Goal: Check status: Check status

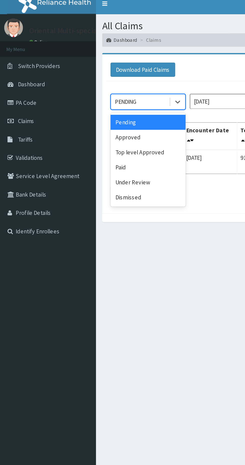
click at [90, 103] on div "Paid" at bounding box center [88, 104] width 45 height 9
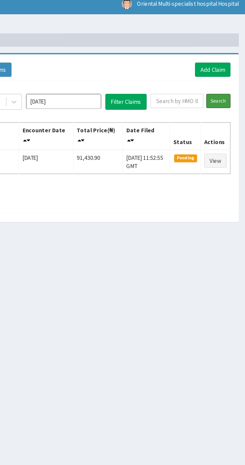
click at [229, 64] on input "Search" at bounding box center [229, 64] width 15 height 9
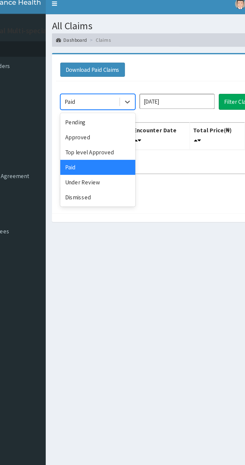
click at [105, 113] on div "Under Review" at bounding box center [88, 113] width 45 height 9
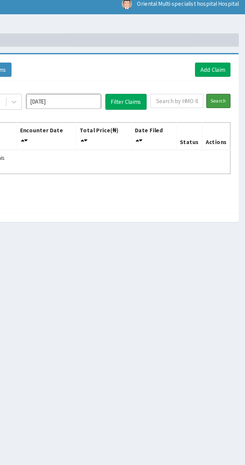
click at [231, 64] on input "Search" at bounding box center [229, 64] width 15 height 9
click at [233, 67] on input "Search" at bounding box center [229, 64] width 15 height 9
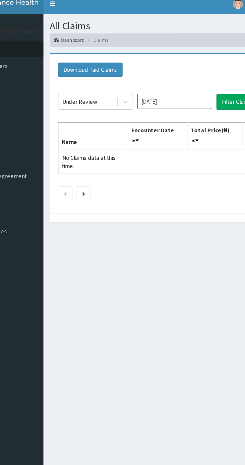
click at [117, 65] on input "[DATE]" at bounding box center [136, 64] width 45 height 9
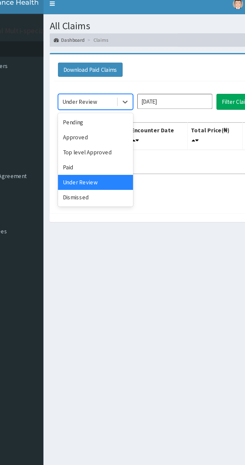
click at [101, 88] on div "Approved" at bounding box center [88, 86] width 45 height 9
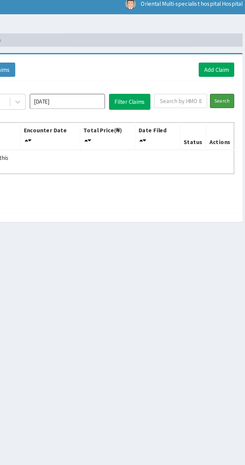
click at [228, 69] on input "Search" at bounding box center [229, 64] width 15 height 9
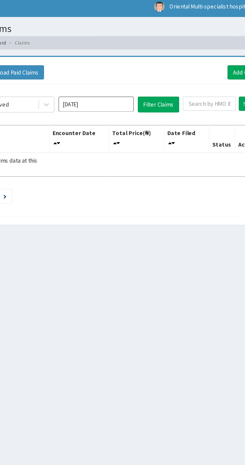
click at [146, 63] on input "[DATE]" at bounding box center [136, 64] width 45 height 9
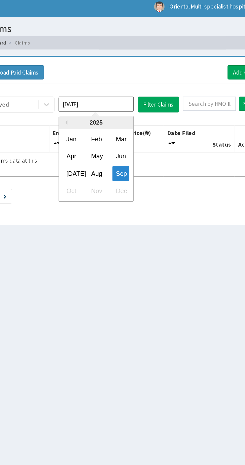
click at [139, 105] on div "Aug" at bounding box center [136, 106] width 10 height 9
type input "[DATE]"
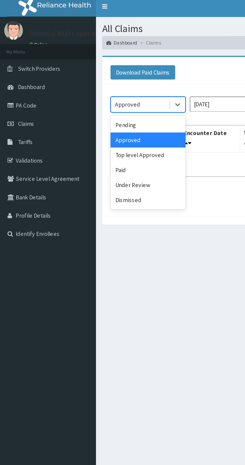
click at [99, 110] on div "Under Review" at bounding box center [88, 113] width 45 height 9
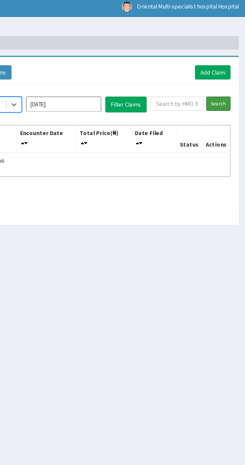
click at [233, 68] on input "Search" at bounding box center [229, 64] width 15 height 9
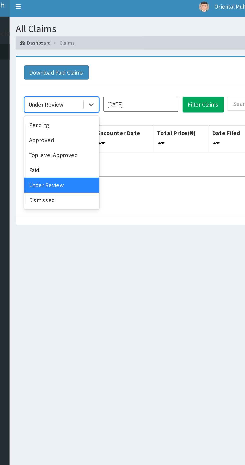
click at [94, 104] on div "Paid" at bounding box center [88, 104] width 45 height 9
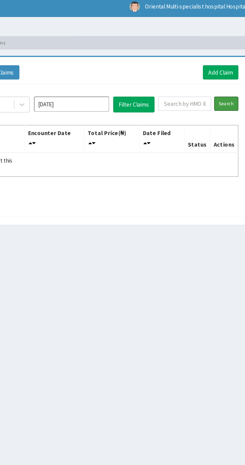
click at [228, 68] on input "Search" at bounding box center [229, 64] width 15 height 9
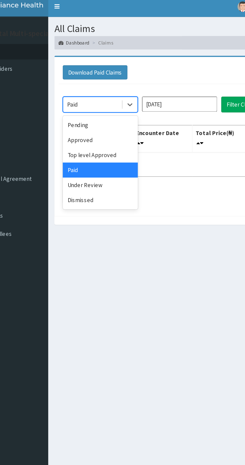
click at [108, 96] on div "Top level Approved" at bounding box center [88, 95] width 45 height 9
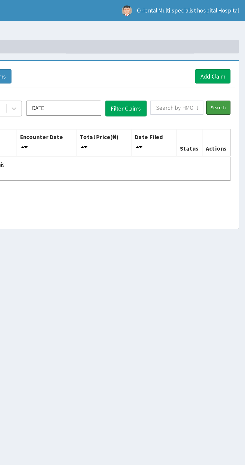
click at [235, 63] on input "Search" at bounding box center [229, 64] width 15 height 9
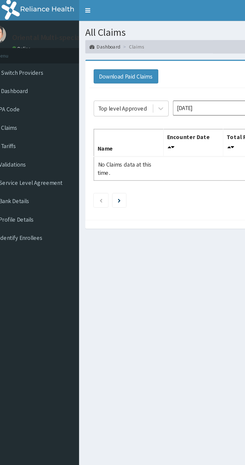
click at [29, 69] on link "PA Code" at bounding box center [29, 65] width 58 height 11
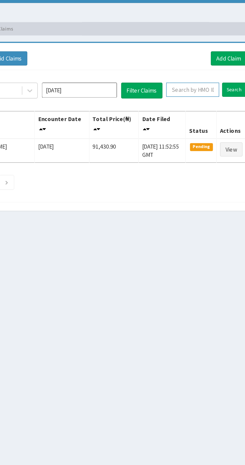
click at [204, 64] on input "text" at bounding box center [204, 64] width 32 height 9
click at [192, 64] on input "(too/10254/a" at bounding box center [198, 64] width 24 height 9
click at [193, 64] on input "(too/10254/a" at bounding box center [198, 64] width 24 height 9
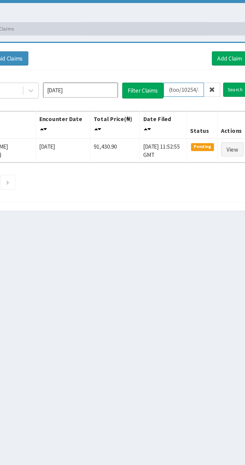
click at [192, 64] on input "(too/10254/a" at bounding box center [198, 64] width 24 height 9
click at [190, 65] on input "(too/10254/a" at bounding box center [198, 64] width 24 height 9
click at [200, 63] on input "too/10254/a" at bounding box center [198, 64] width 24 height 9
type input "too/10254/a"
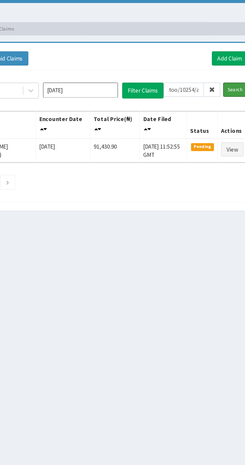
click at [230, 63] on input "Search" at bounding box center [229, 64] width 15 height 9
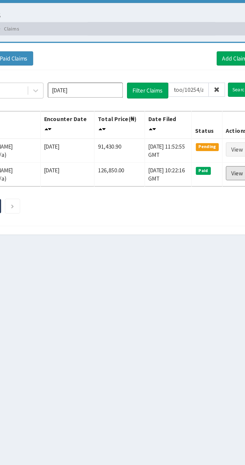
click at [228, 113] on link "View" at bounding box center [228, 114] width 14 height 9
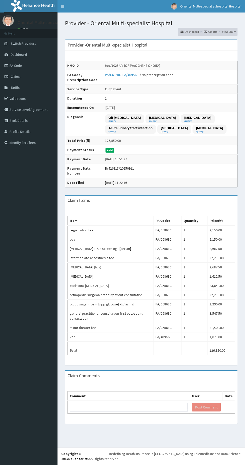
click at [28, 69] on link "PA Code" at bounding box center [29, 65] width 58 height 11
click at [20, 79] on link "Claims" at bounding box center [29, 76] width 58 height 11
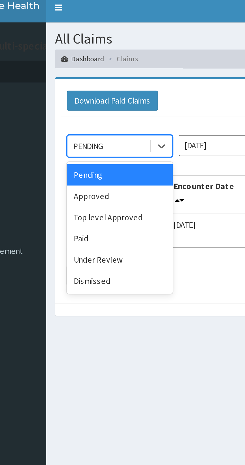
click at [85, 103] on div "Paid" at bounding box center [88, 104] width 45 height 9
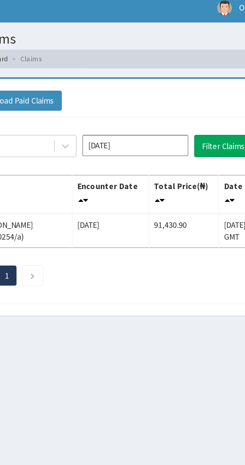
click at [146, 66] on input "[DATE]" at bounding box center [136, 64] width 45 height 9
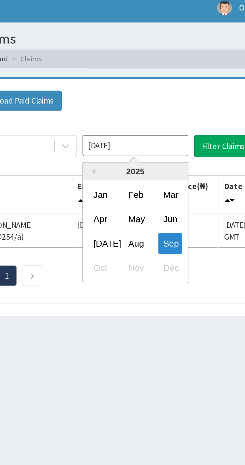
click at [138, 106] on div "Aug" at bounding box center [136, 106] width 10 height 9
type input "[DATE]"
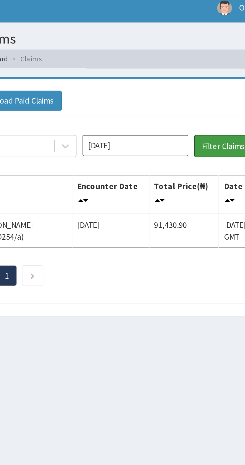
click at [169, 66] on button "Filter Claims" at bounding box center [173, 65] width 25 height 10
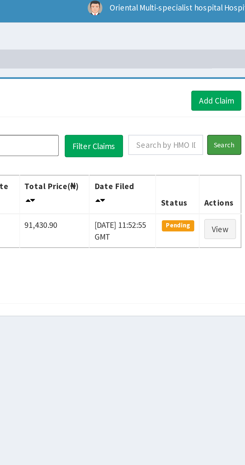
click at [233, 67] on input "Search" at bounding box center [229, 64] width 15 height 9
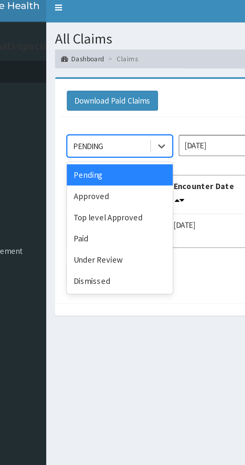
click at [84, 104] on div "Paid" at bounding box center [88, 104] width 45 height 9
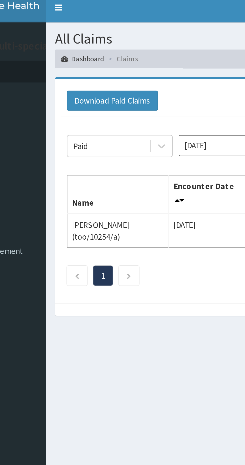
click at [126, 66] on input "[DATE]" at bounding box center [136, 64] width 45 height 9
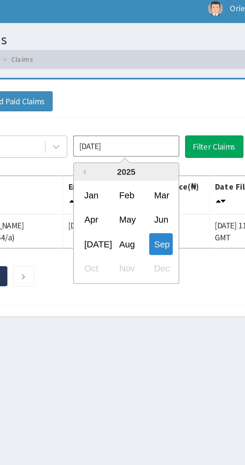
click at [137, 107] on div "Aug" at bounding box center [136, 106] width 10 height 9
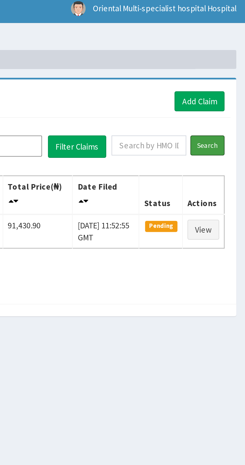
click at [230, 65] on input "Search" at bounding box center [229, 64] width 15 height 9
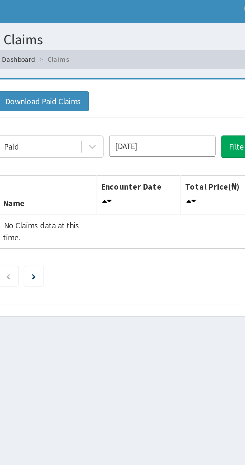
click at [143, 66] on input "[DATE]" at bounding box center [136, 64] width 45 height 9
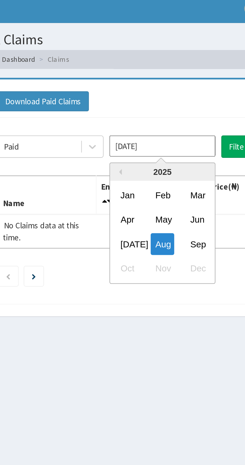
click at [153, 107] on div "Sep" at bounding box center [151, 106] width 10 height 9
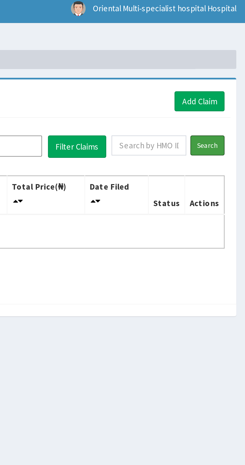
click at [233, 64] on input "Search" at bounding box center [229, 64] width 15 height 9
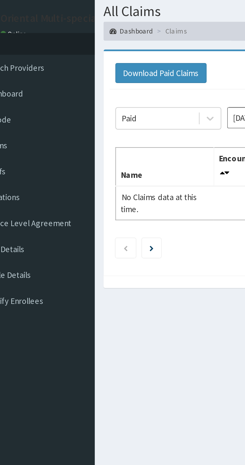
click at [120, 66] on input "[DATE]" at bounding box center [136, 64] width 45 height 9
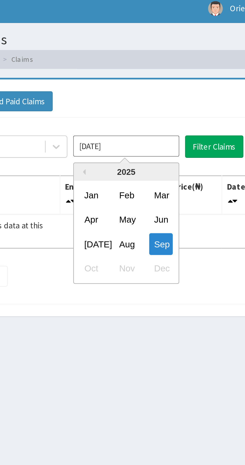
click at [124, 106] on div "[DATE]" at bounding box center [122, 106] width 10 height 9
type input "[DATE]"
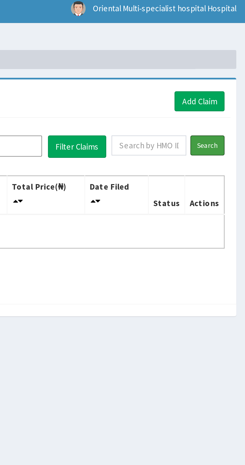
click at [231, 65] on input "Search" at bounding box center [229, 64] width 15 height 9
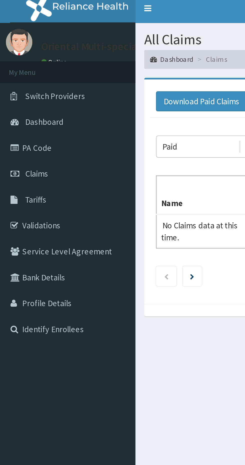
click at [34, 67] on link "PA Code" at bounding box center [29, 65] width 58 height 11
